Goal: Information Seeking & Learning: Learn about a topic

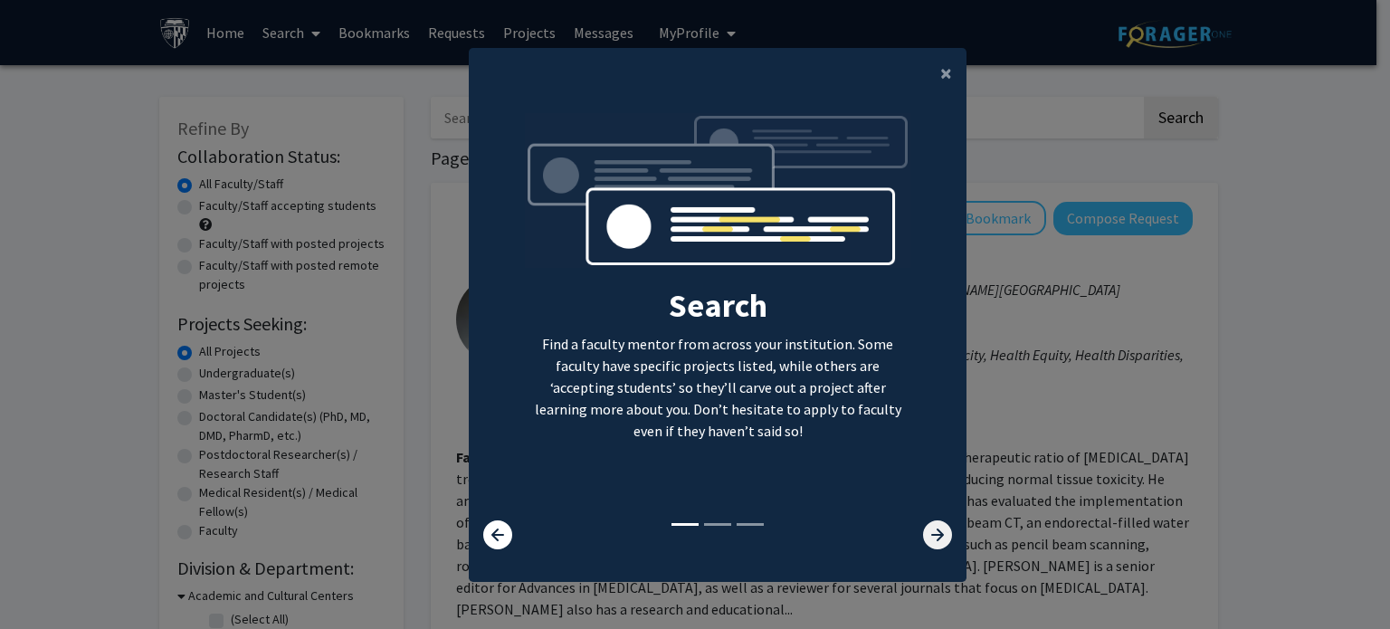
click at [941, 523] on icon at bounding box center [937, 534] width 29 height 29
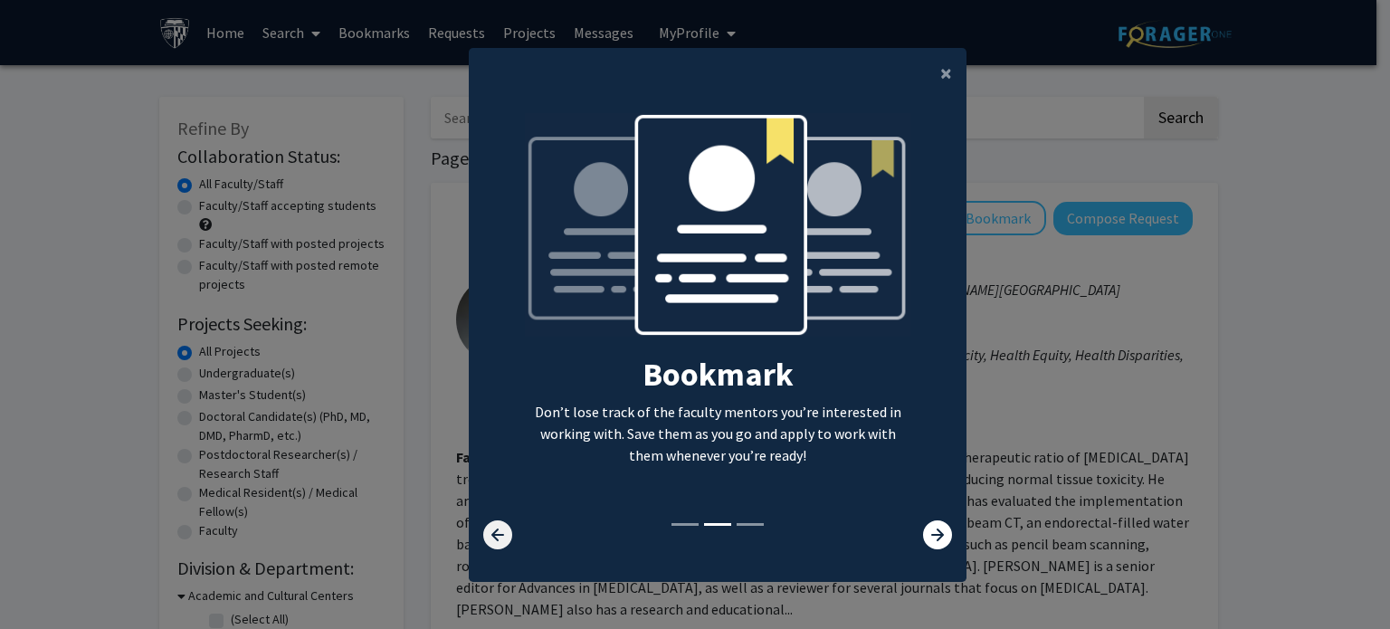
click at [492, 522] on icon at bounding box center [497, 534] width 29 height 29
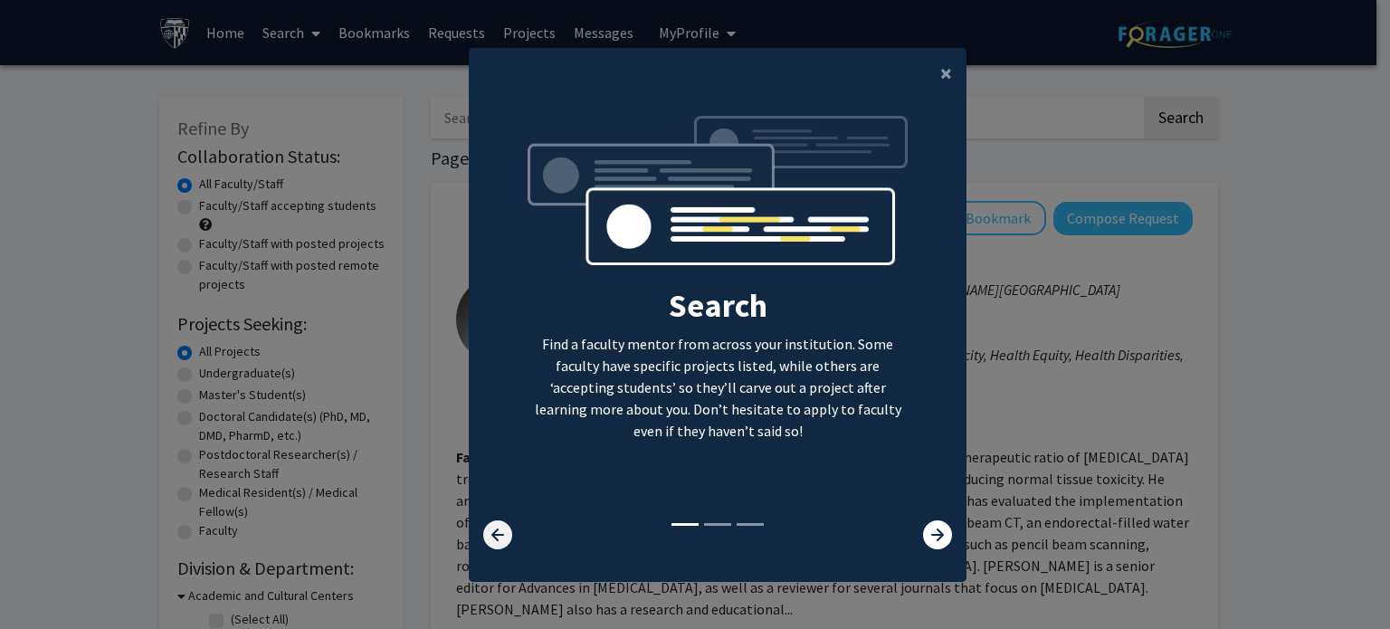
click at [492, 522] on icon at bounding box center [497, 534] width 29 height 29
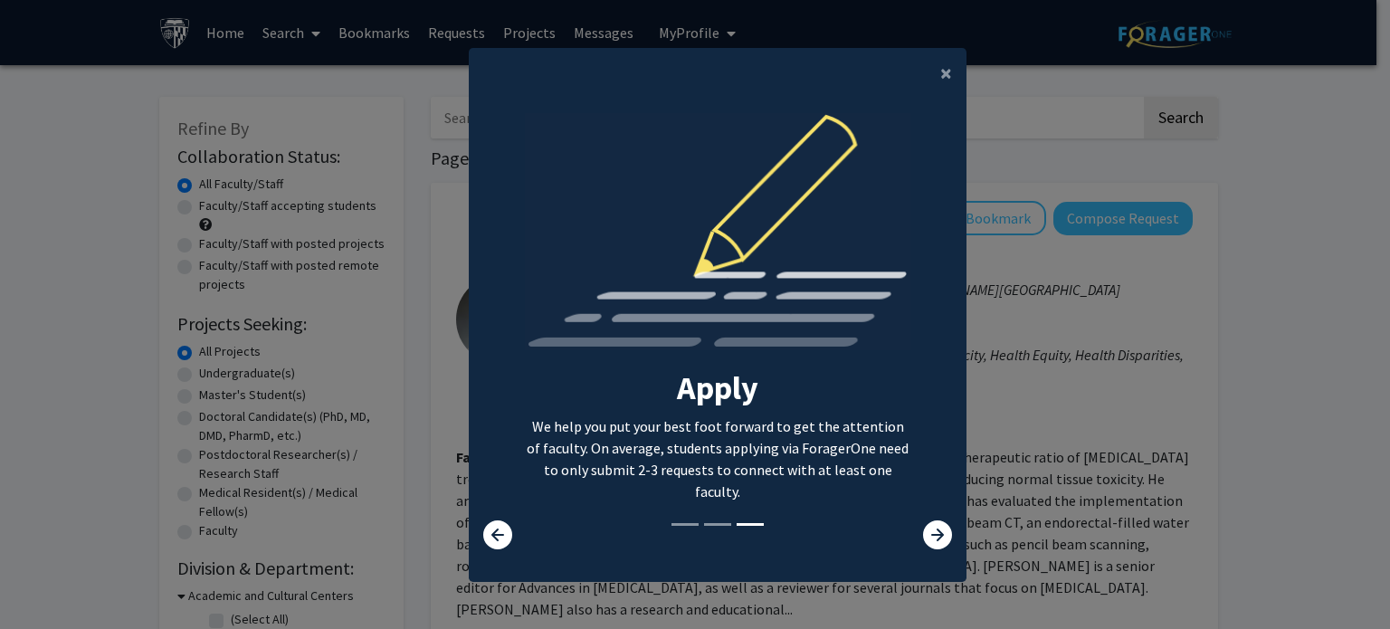
click at [684, 445] on p "We help you put your best foot forward to get the attention of faculty. On aver…" at bounding box center [718, 458] width 386 height 87
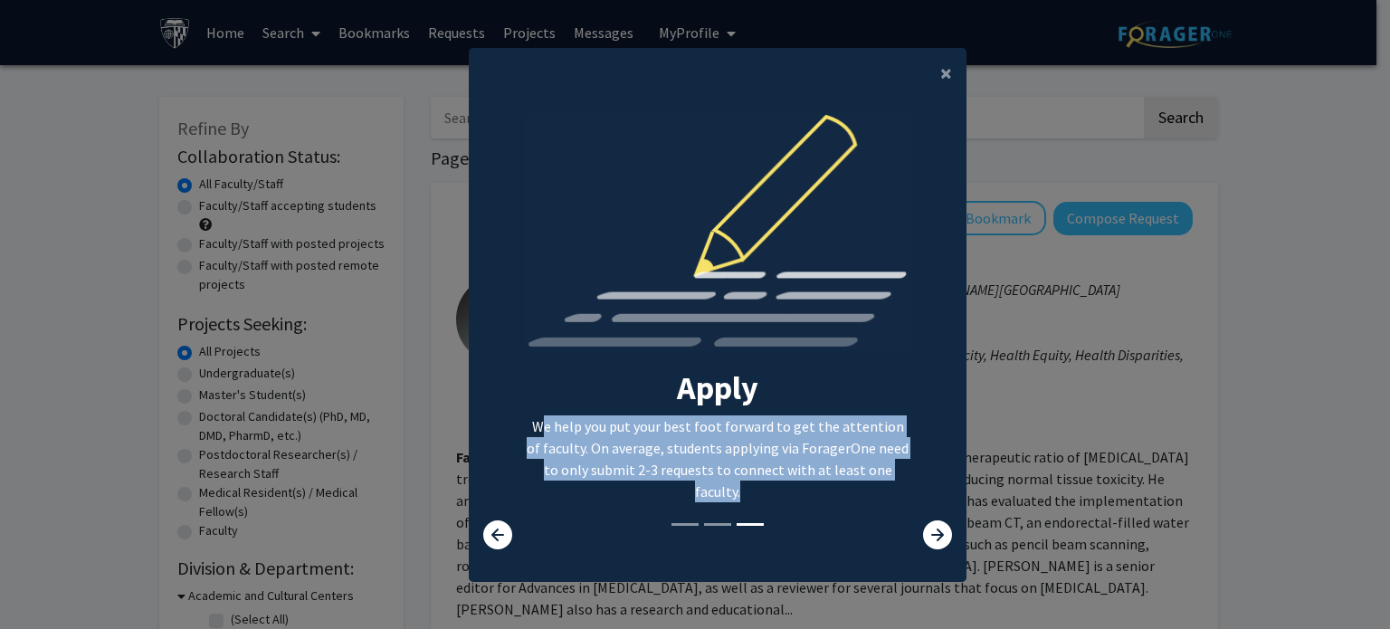
click at [684, 445] on p "We help you put your best foot forward to get the attention of faculty. On aver…" at bounding box center [718, 458] width 386 height 87
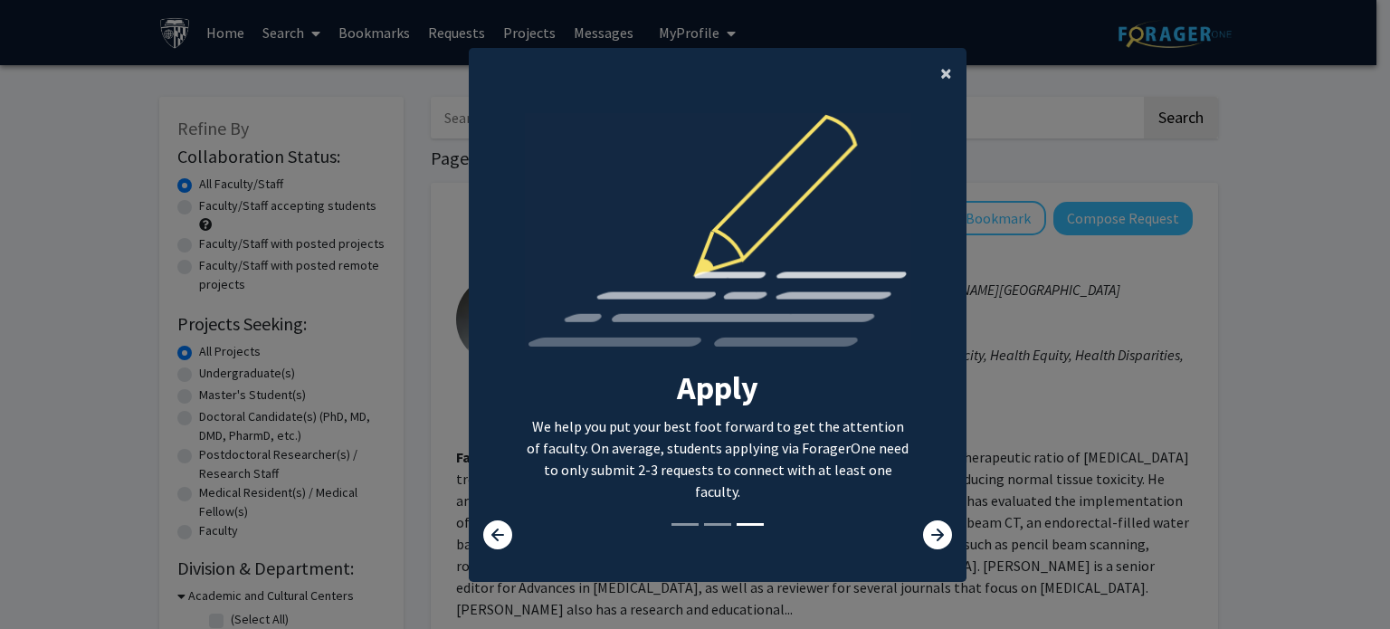
click at [945, 68] on span "×" at bounding box center [946, 73] width 12 height 28
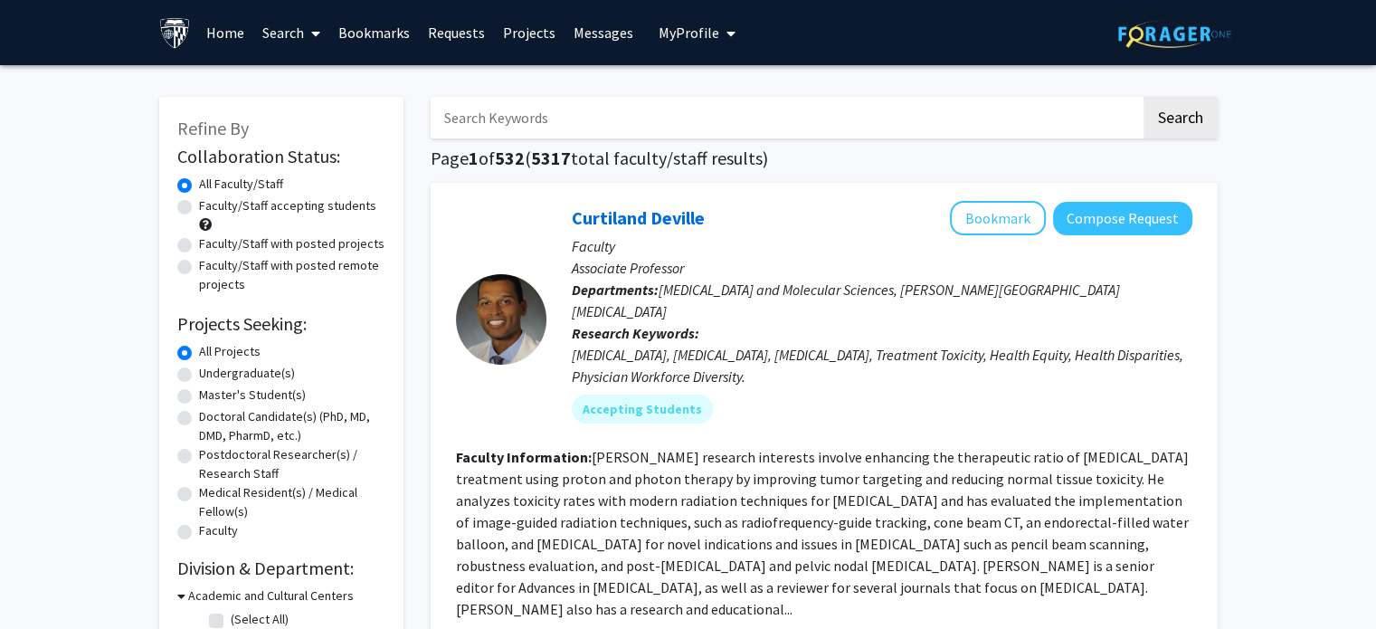
click at [199, 404] on label "Master's Student(s)" at bounding box center [252, 394] width 107 height 19
click at [199, 397] on input "Master's Student(s)" at bounding box center [205, 391] width 12 height 12
radio input "true"
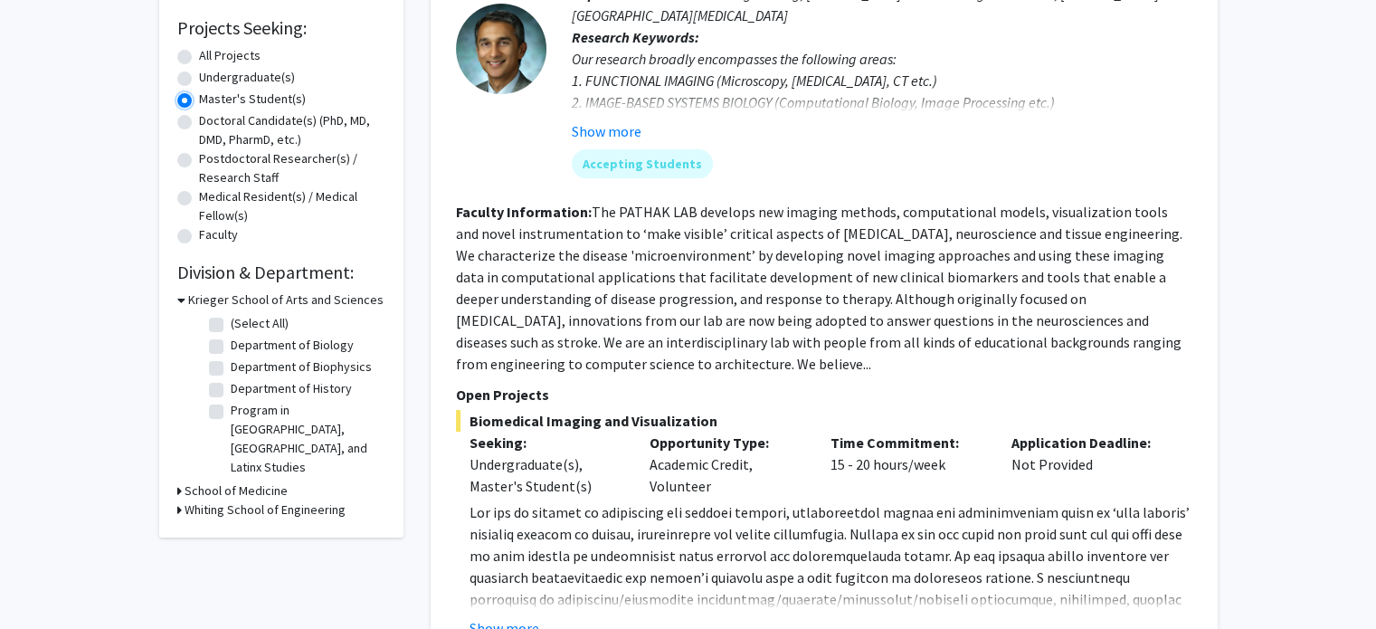
scroll to position [318, 0]
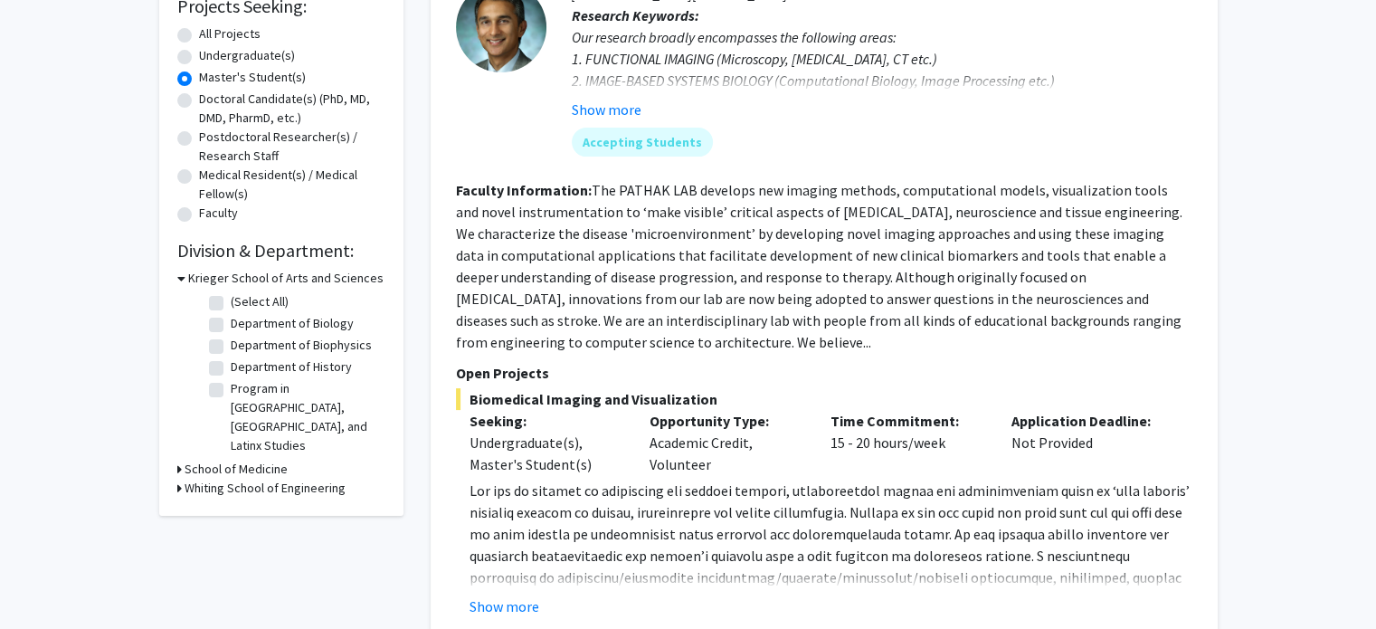
click at [175, 480] on div "Refine By Collaboration Status: Collaboration Status All Faculty/Staff Collabor…" at bounding box center [281, 147] width 244 height 737
click at [179, 482] on icon at bounding box center [179, 488] width 5 height 19
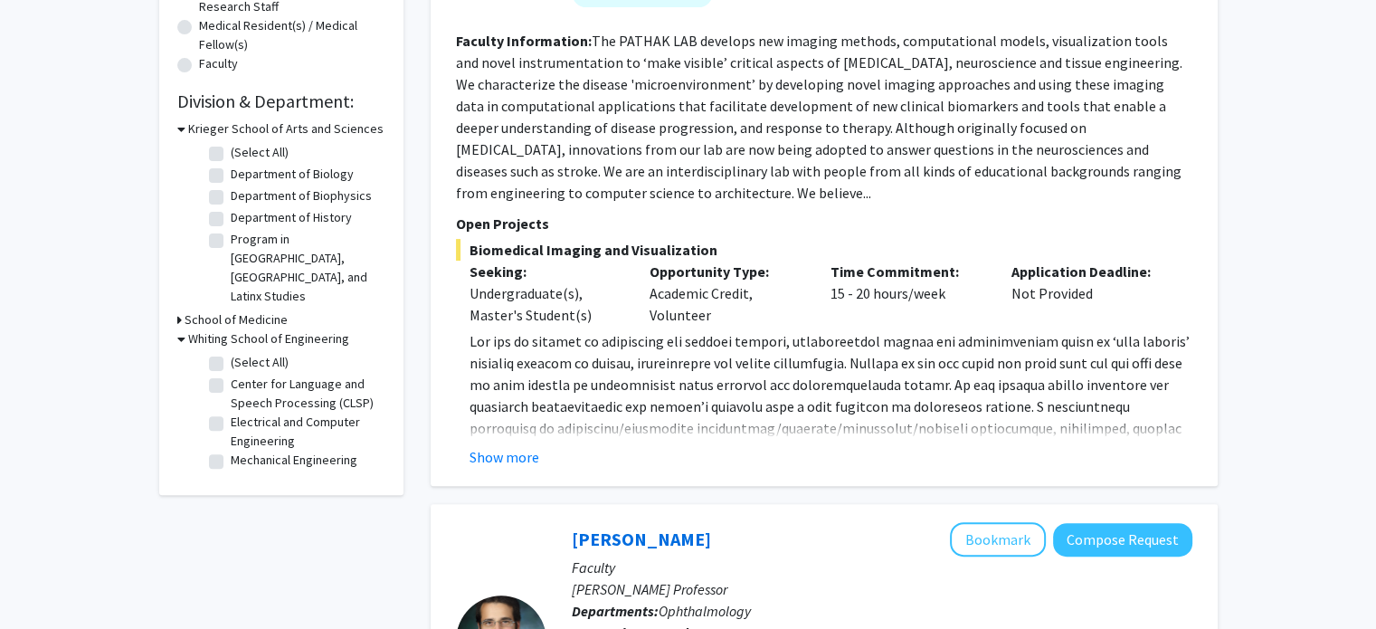
scroll to position [473, 0]
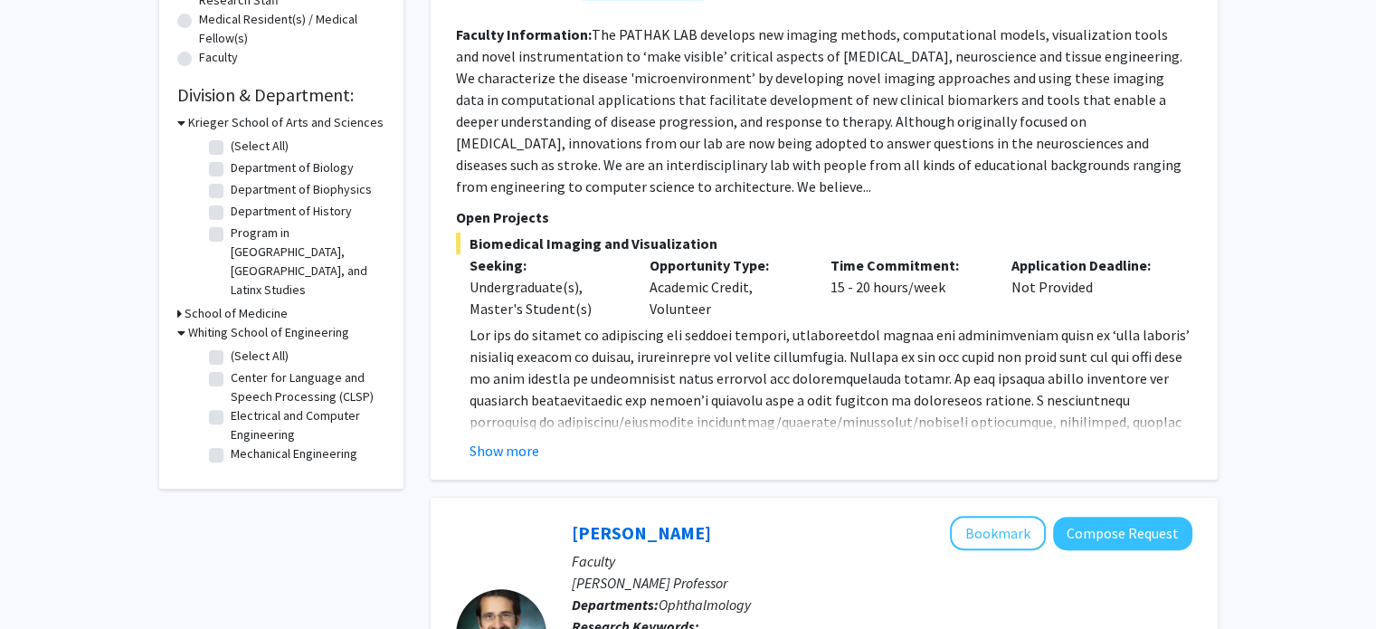
click at [308, 323] on h3 "Whiting School of Engineering" at bounding box center [268, 332] width 161 height 19
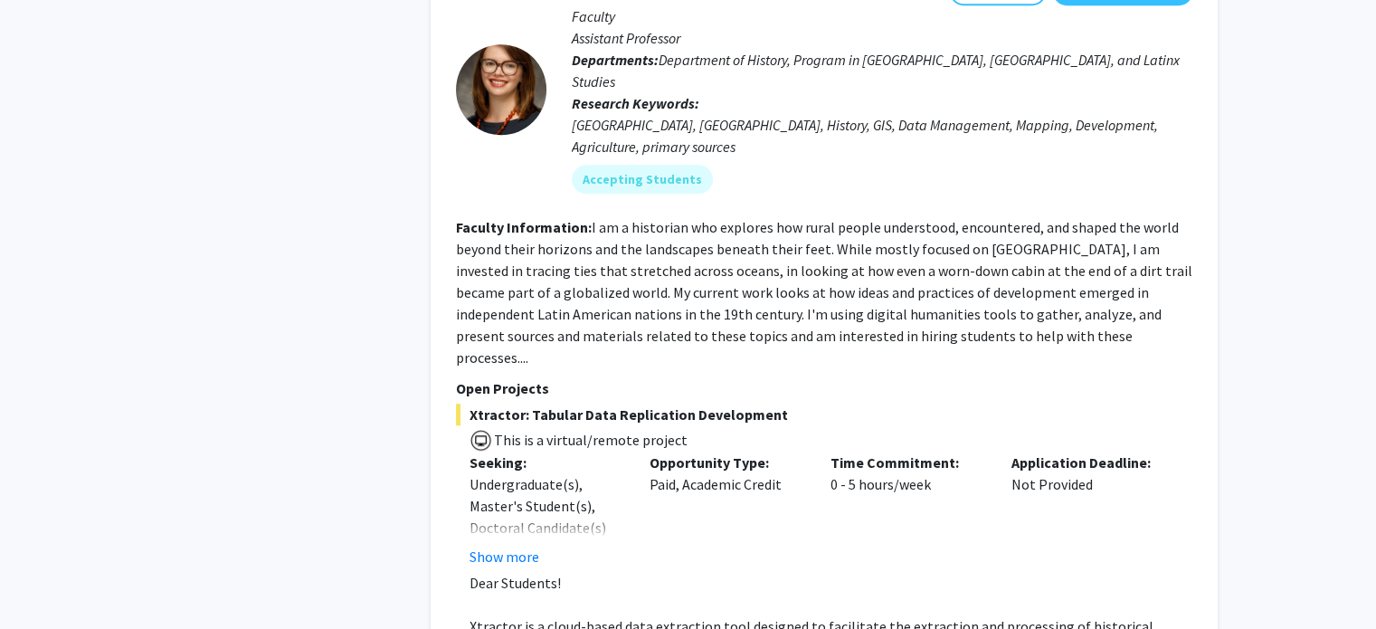
scroll to position [8284, 0]
